Goal: Task Accomplishment & Management: Manage account settings

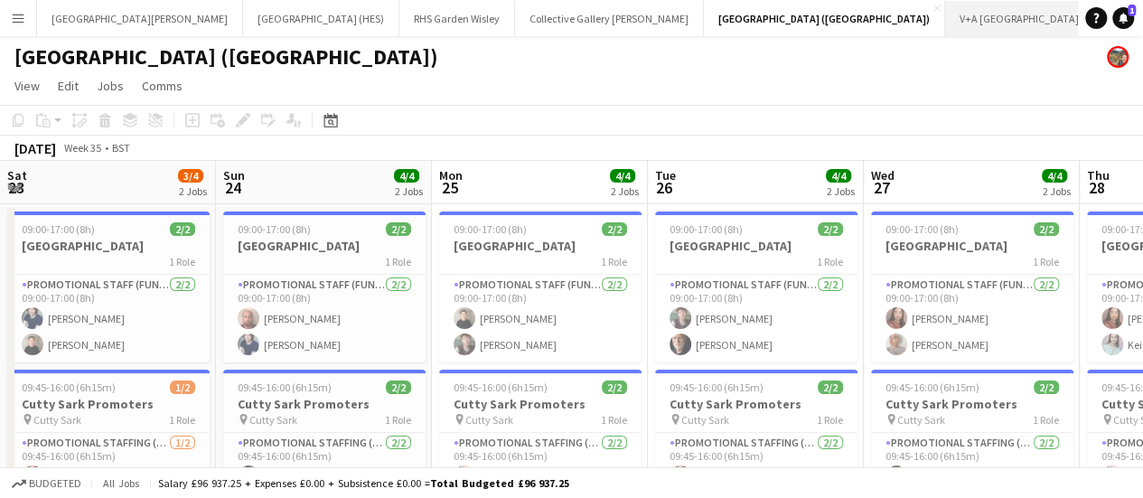
scroll to position [0, 750]
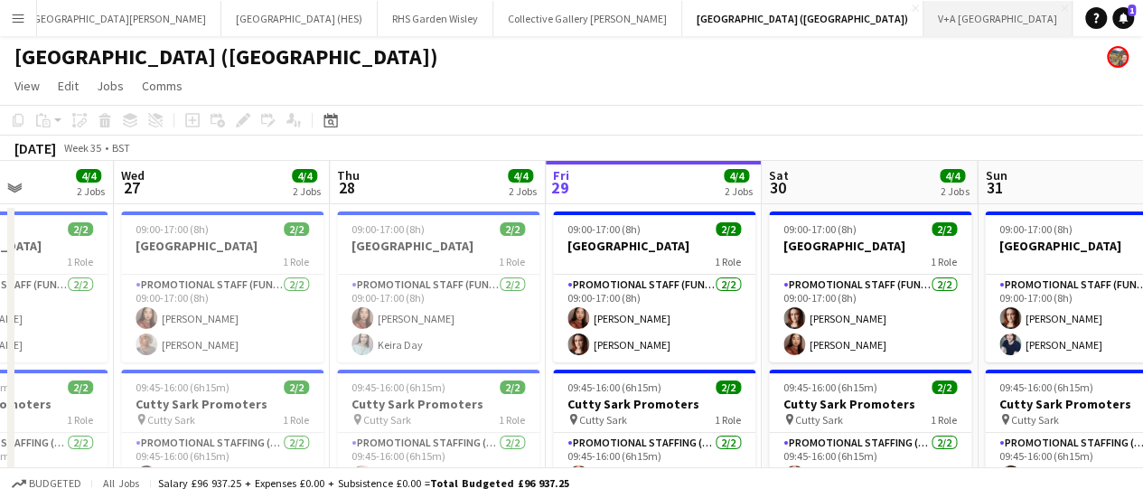
click at [923, 18] on button "V+A Dundee Close" at bounding box center [997, 18] width 149 height 35
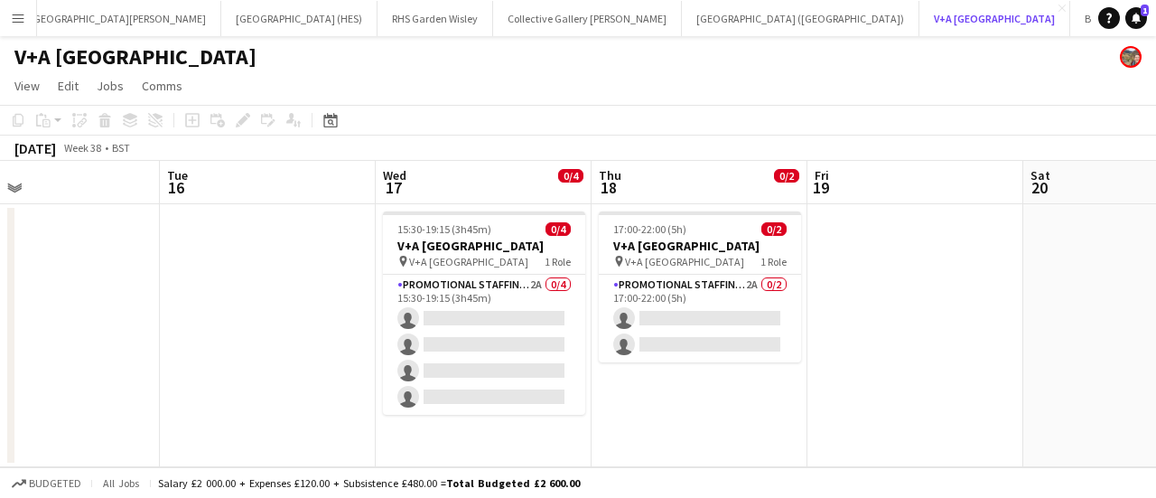
scroll to position [0, 734]
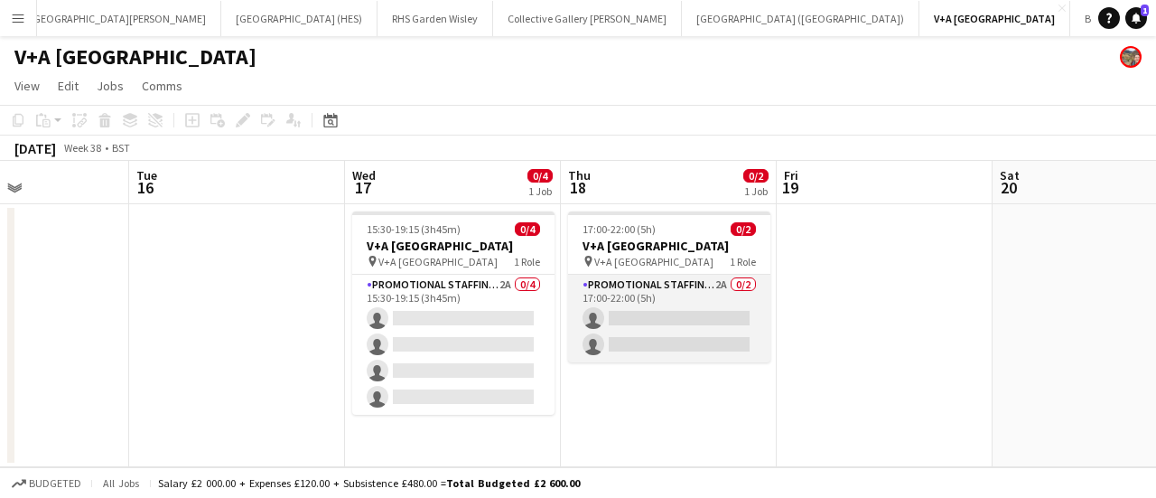
click at [669, 303] on app-card-role "Promotional Staffing (Exhibition Host) 2A 0/2 17:00-22:00 (5h) single-neutral-a…" at bounding box center [669, 319] width 202 height 88
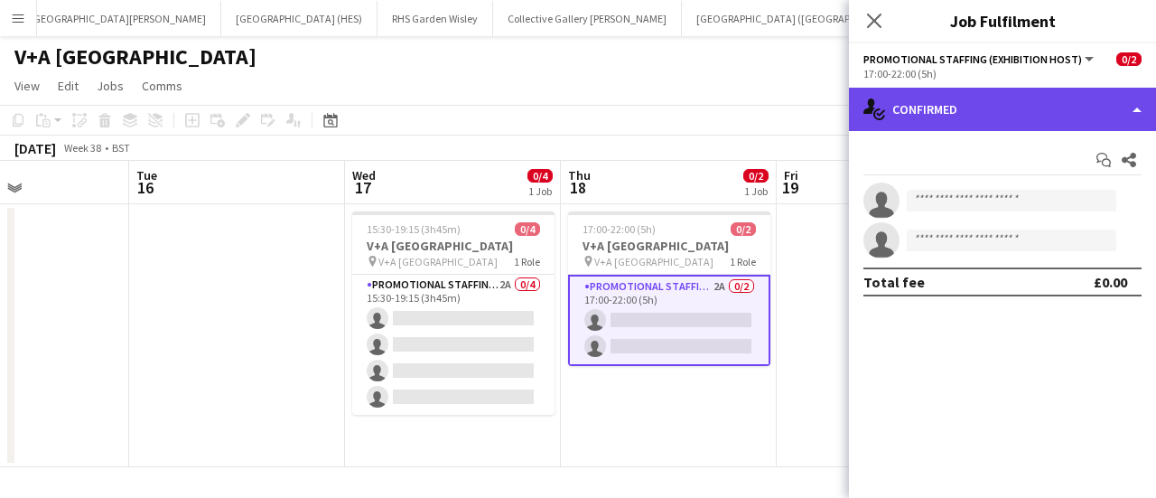
click at [986, 109] on div "single-neutral-actions-check-2 Confirmed" at bounding box center [1002, 109] width 307 height 43
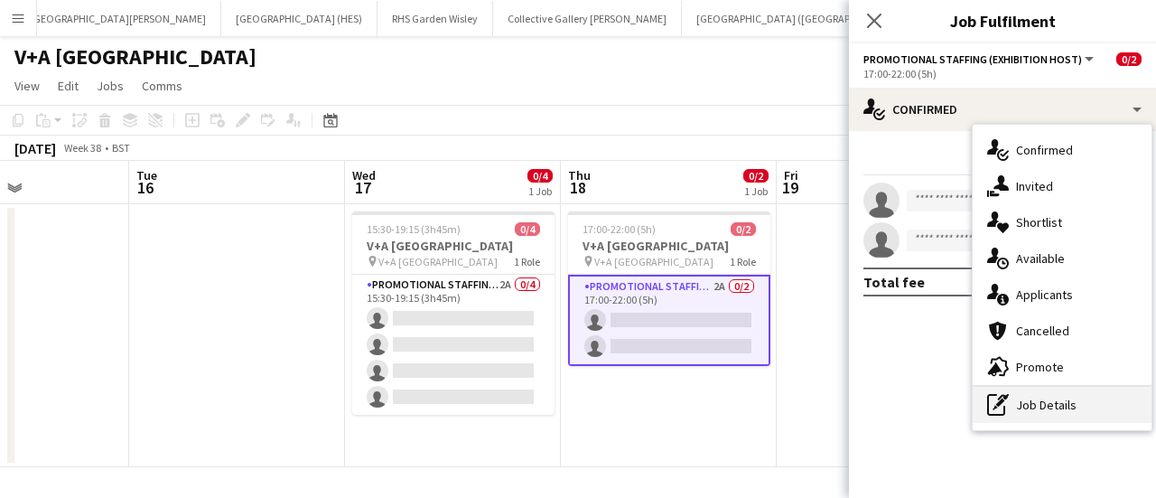
click at [1031, 410] on div "pen-write Job Details" at bounding box center [1062, 405] width 179 height 36
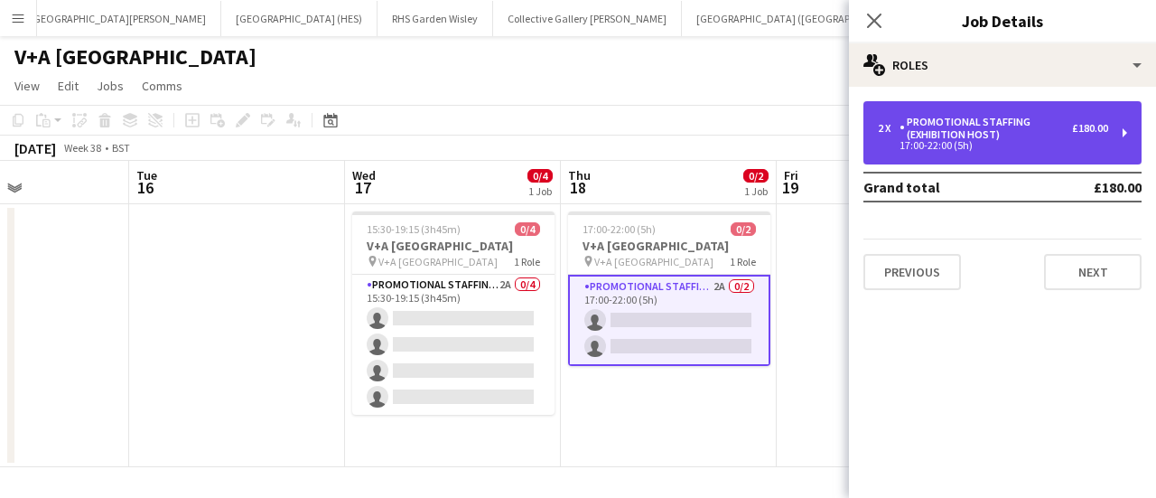
click at [1095, 118] on div "2 x Promotional Staffing (Exhibition Host) £180.00" at bounding box center [993, 128] width 230 height 25
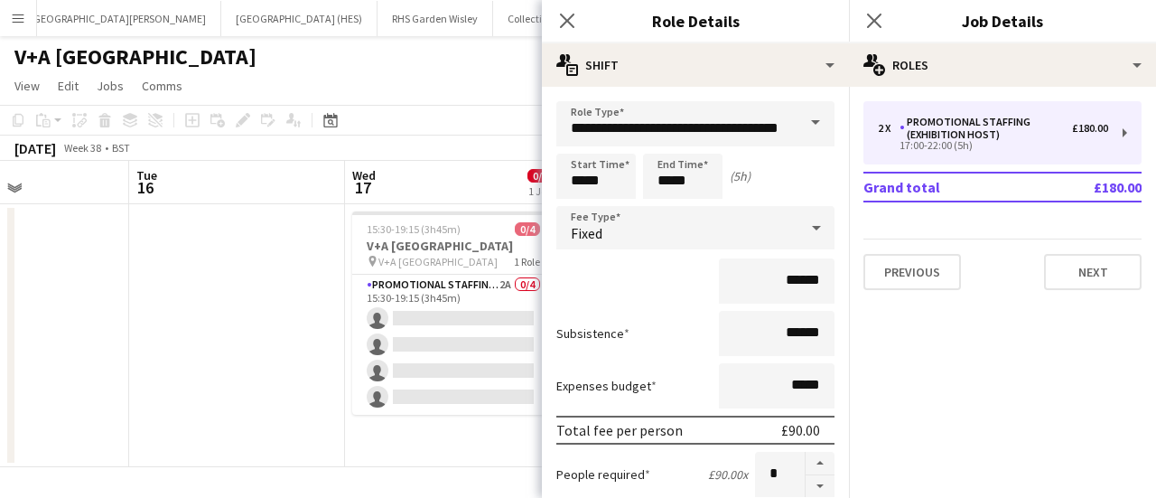
click at [475, 88] on app-page-menu "View Day view expanded Day view collapsed Month view Date picker Jump to [DATE]…" at bounding box center [578, 87] width 1156 height 34
